Goal: Task Accomplishment & Management: Manage account settings

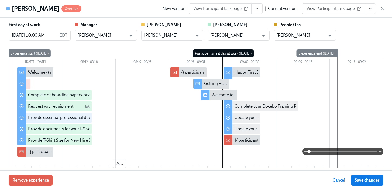
click at [383, 10] on icon "button" at bounding box center [382, 8] width 5 height 5
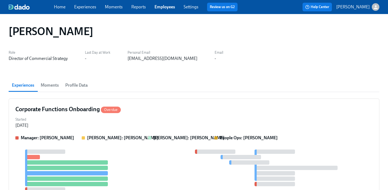
click at [168, 6] on link "Employees" at bounding box center [165, 6] width 20 height 5
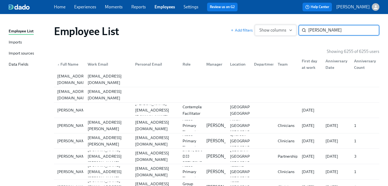
type input "[PERSON_NAME]"
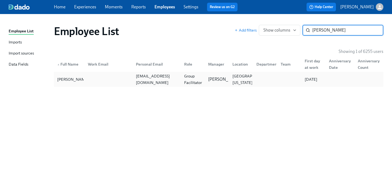
click at [190, 82] on div "Group Facilitator" at bounding box center [193, 79] width 22 height 13
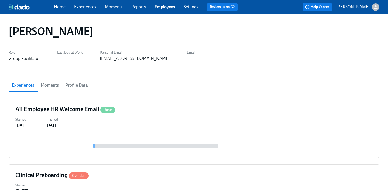
scroll to position [92, 0]
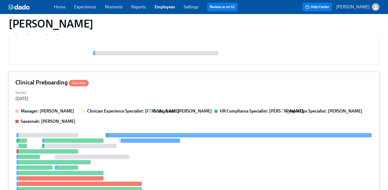
click at [155, 96] on div "Started [DATE]" at bounding box center [193, 95] width 357 height 13
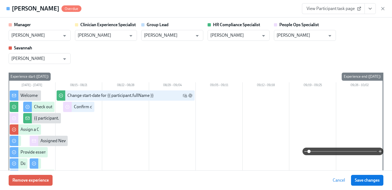
click at [371, 7] on icon "View task page" at bounding box center [370, 8] width 5 height 5
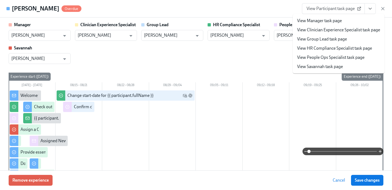
click at [345, 56] on link "View People Ops Specialist task page" at bounding box center [330, 57] width 67 height 6
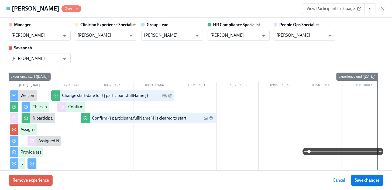
click at [368, 180] on span "Save changes" at bounding box center [367, 179] width 25 height 5
click at [382, 9] on icon "button" at bounding box center [383, 8] width 3 height 3
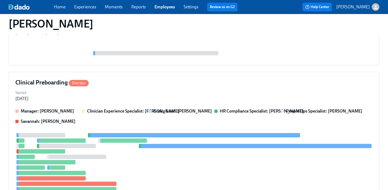
click at [166, 7] on link "Employees" at bounding box center [165, 6] width 20 height 5
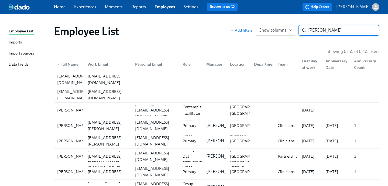
type input "[PERSON_NAME]"
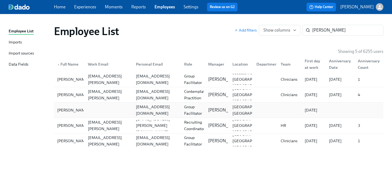
click at [176, 108] on div "[EMAIL_ADDRESS][DOMAIN_NAME]" at bounding box center [157, 110] width 46 height 13
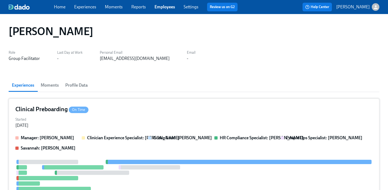
click at [188, 115] on div "Clinical Preboarding On Time Started [DATE] Manager: [PERSON_NAME] Clinician Ex…" at bounding box center [194, 178] width 371 height 161
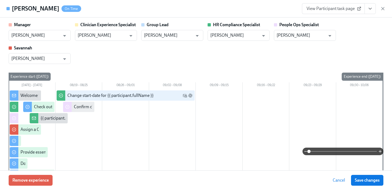
click at [366, 9] on button "View task page" at bounding box center [370, 8] width 11 height 11
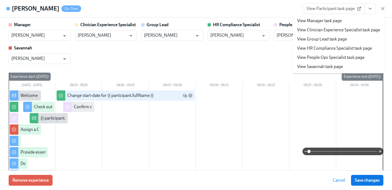
click at [348, 57] on link "View People Ops Specialist task page" at bounding box center [330, 57] width 67 height 6
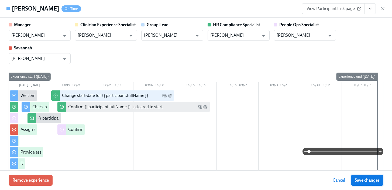
click at [358, 179] on span "Save changes" at bounding box center [367, 179] width 25 height 5
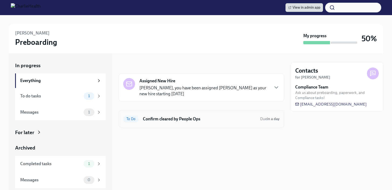
click at [160, 118] on h6 "Confirm cleared by People Ops" at bounding box center [199, 119] width 113 height 6
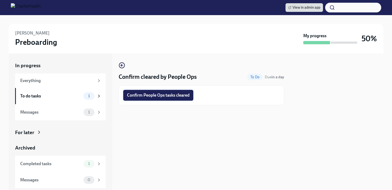
click at [161, 93] on span "Confirm People Ops tasks cleared" at bounding box center [158, 94] width 63 height 5
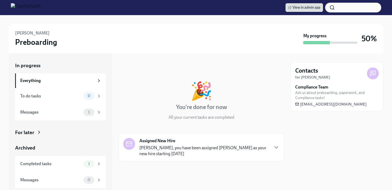
click at [35, 131] on div "For later" at bounding box center [60, 132] width 91 height 7
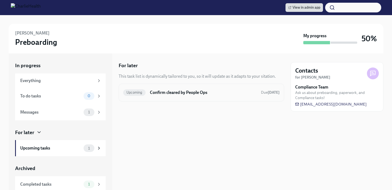
click at [174, 98] on div "Upcoming Confirm cleared by People Ops Due in 5 days" at bounding box center [202, 93] width 166 height 18
click at [194, 96] on div "Upcoming Confirm cleared by People Ops Due in 5 days" at bounding box center [201, 92] width 156 height 9
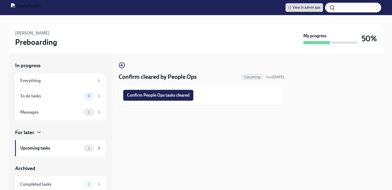
click at [183, 97] on span "Confirm People Ops tasks cleared" at bounding box center [158, 94] width 63 height 5
